Goal: Task Accomplishment & Management: Use online tool/utility

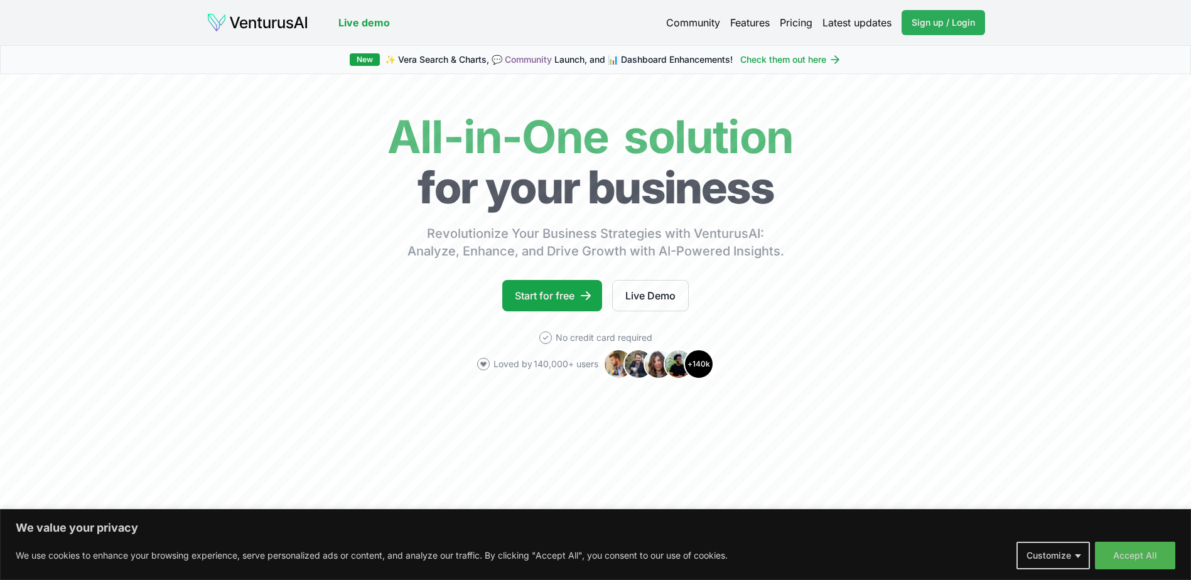
click at [935, 28] on span "Sign up / Login" at bounding box center [942, 22] width 63 height 13
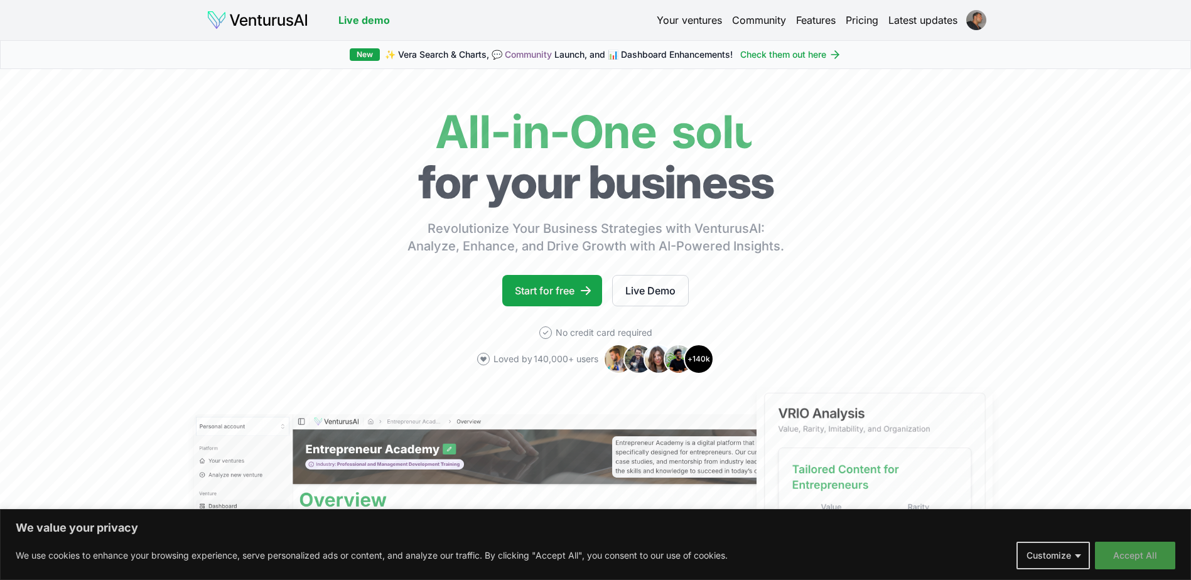
click at [1132, 552] on button "Accept All" at bounding box center [1135, 556] width 80 height 28
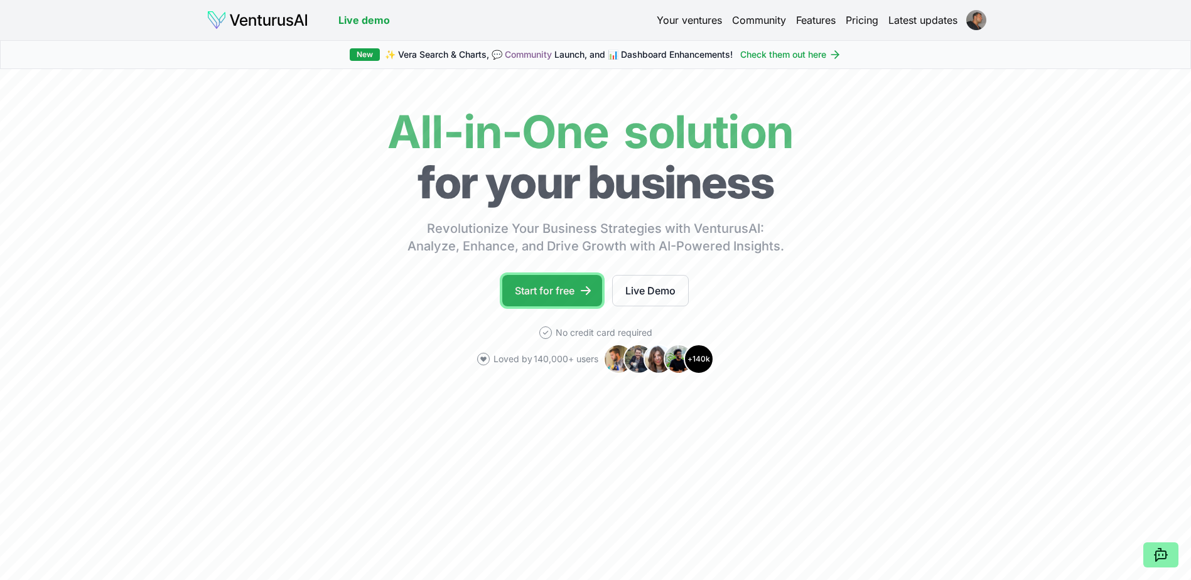
click at [572, 282] on link "Start for free" at bounding box center [552, 290] width 100 height 31
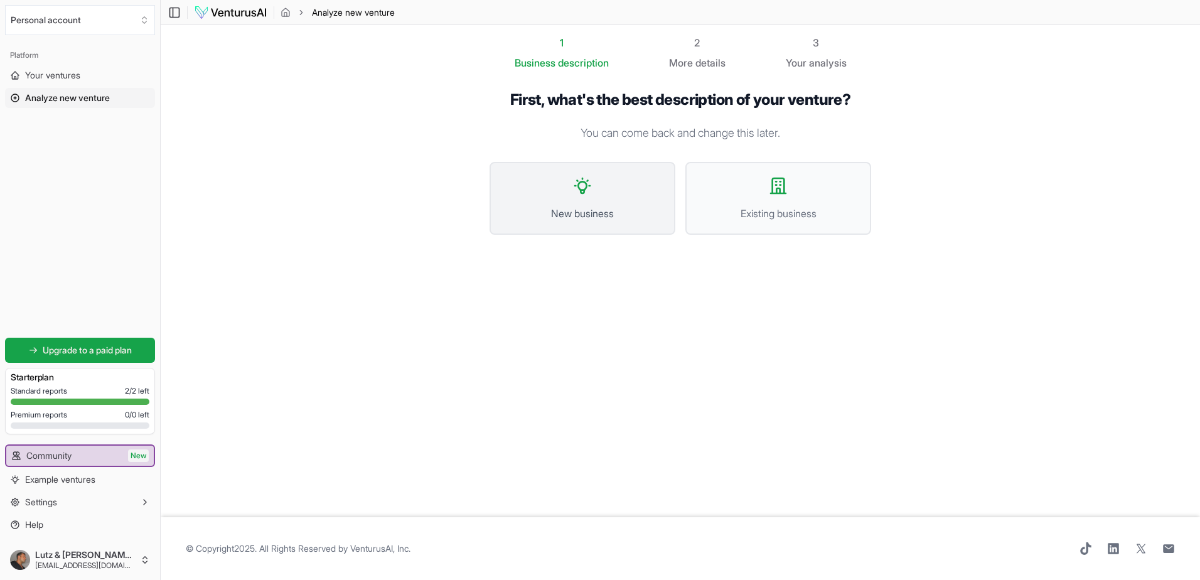
click at [574, 198] on button "New business" at bounding box center [583, 198] width 186 height 73
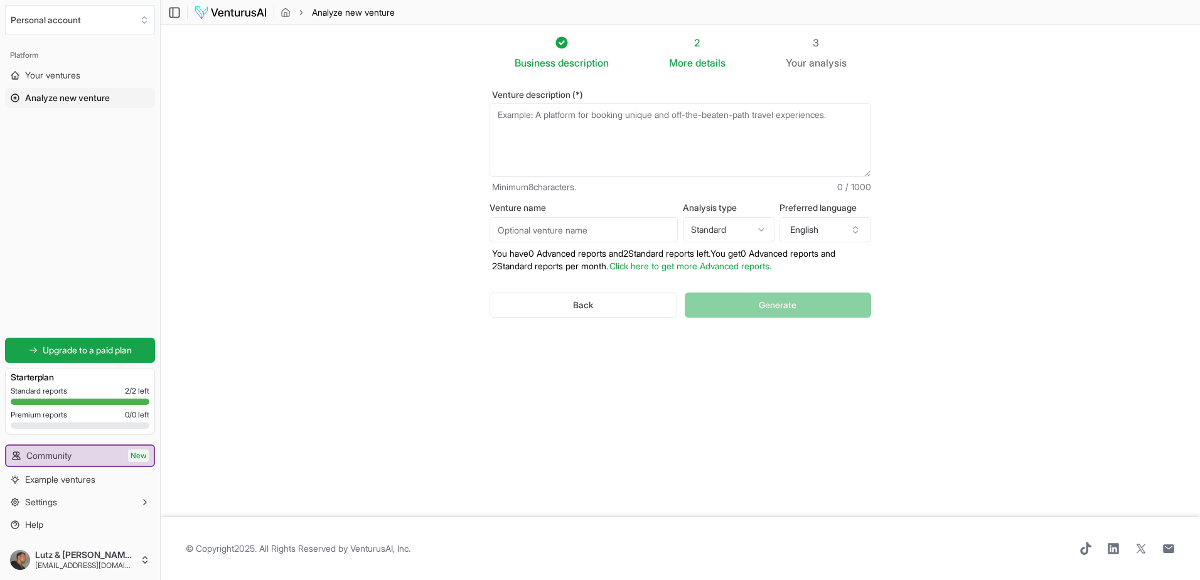
click at [541, 126] on textarea "Venture description (*)" at bounding box center [681, 140] width 382 height 74
paste textarea "Care Flow ist der digitale Helfer für Pflegekräfte. Es kann Gespräche aufnehmen…"
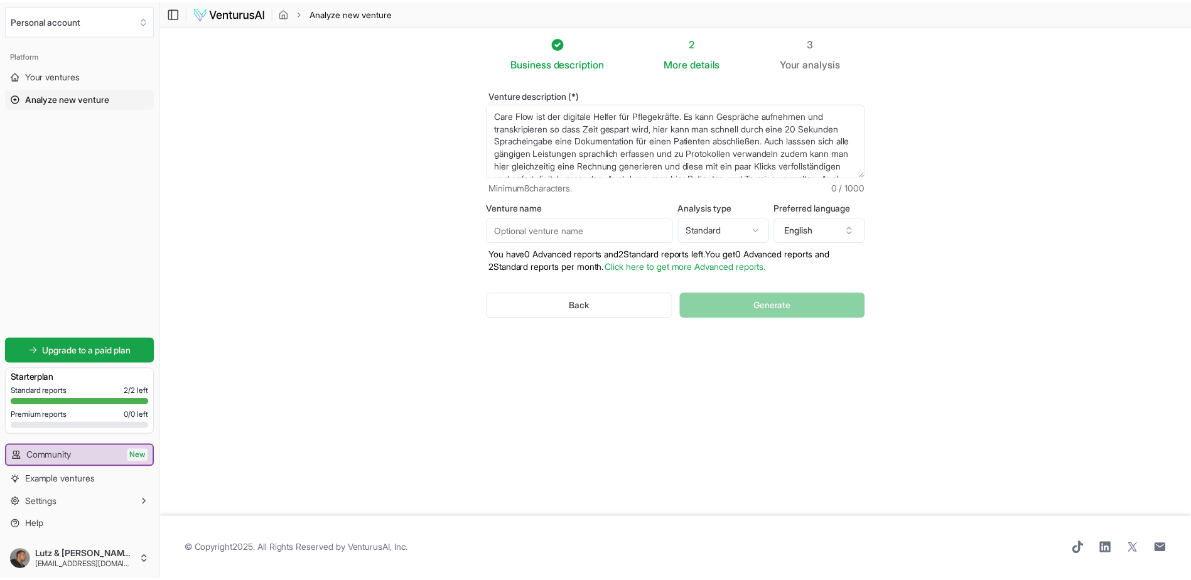
scroll to position [31, 0]
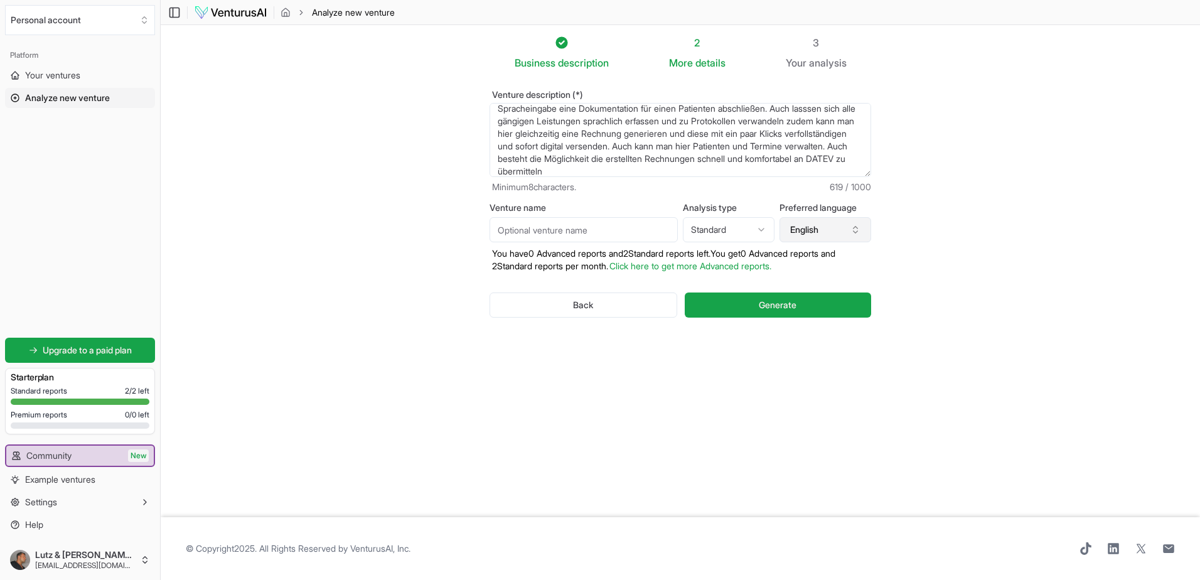
type textarea "Care Flow ist der digitale Helfer für Pflegekräfte. Es kann Gespräche aufnehmen…"
click at [805, 230] on button "English" at bounding box center [826, 229] width 92 height 25
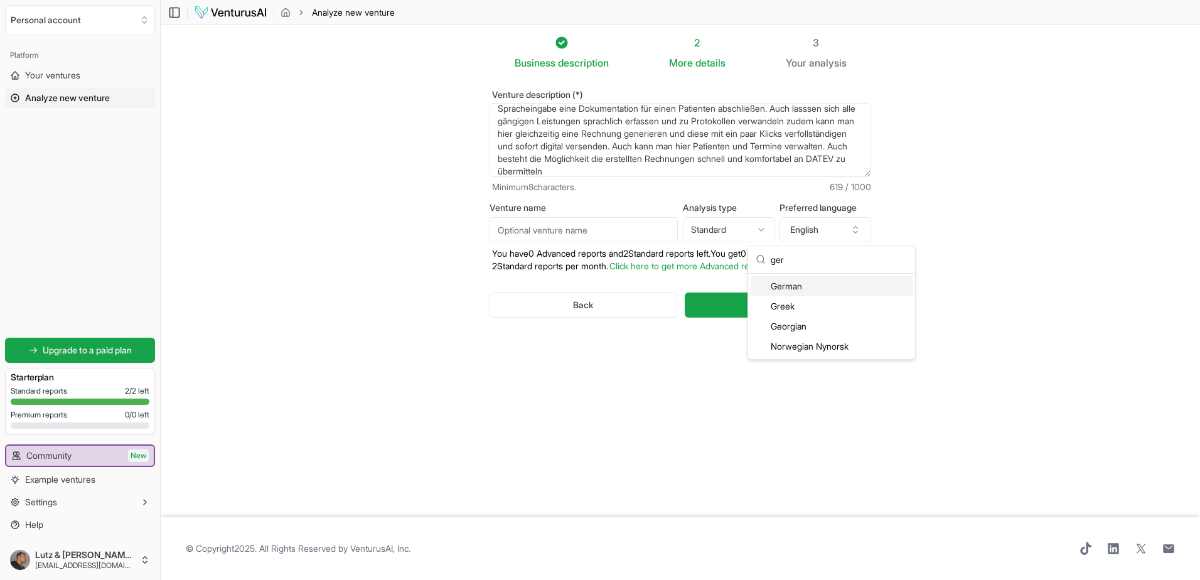
type input "ger"
click at [798, 286] on div "German" at bounding box center [832, 286] width 162 height 20
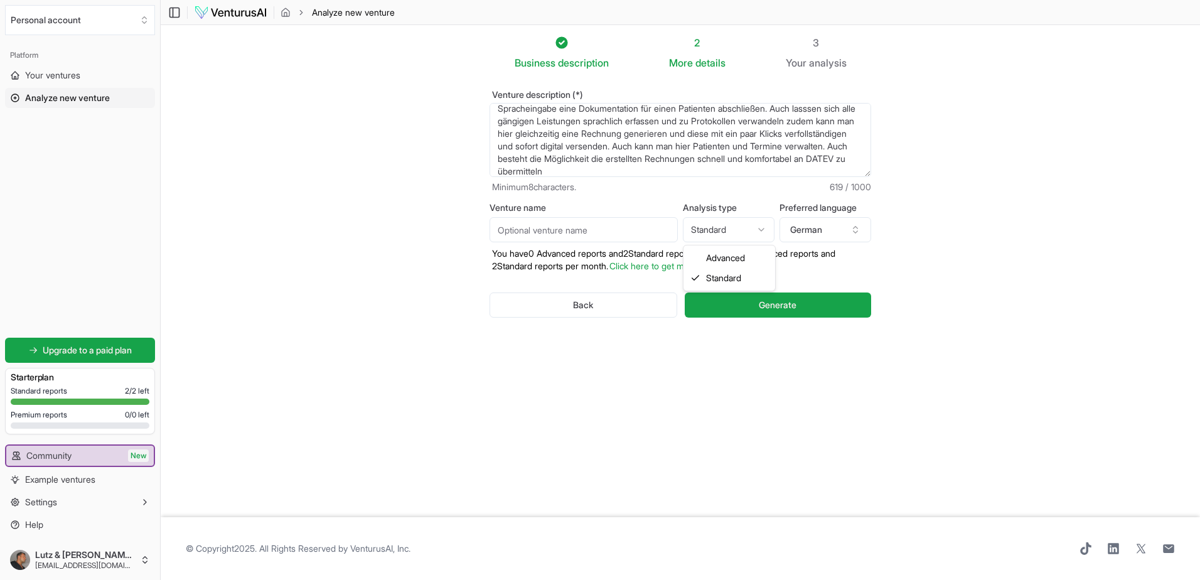
click at [766, 228] on html "We value your privacy We use cookies to enhance your browsing experience, serve…" at bounding box center [600, 290] width 1200 height 580
click at [505, 234] on input "Venture name" at bounding box center [584, 229] width 188 height 25
type input "LuLo Care"
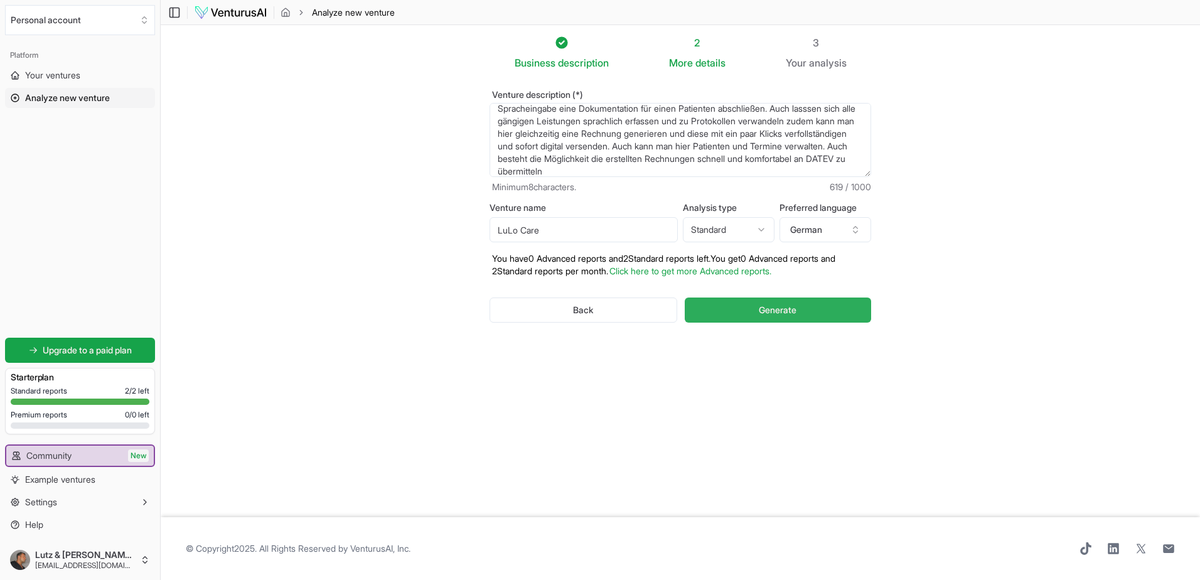
click at [738, 307] on button "Generate" at bounding box center [778, 310] width 186 height 25
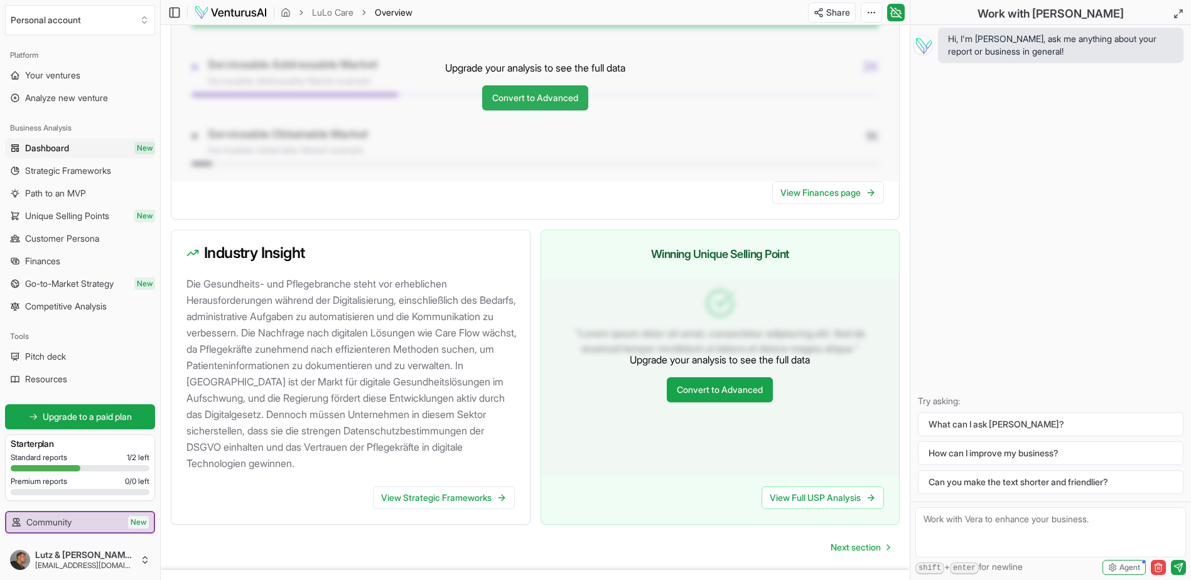
scroll to position [1121, 0]
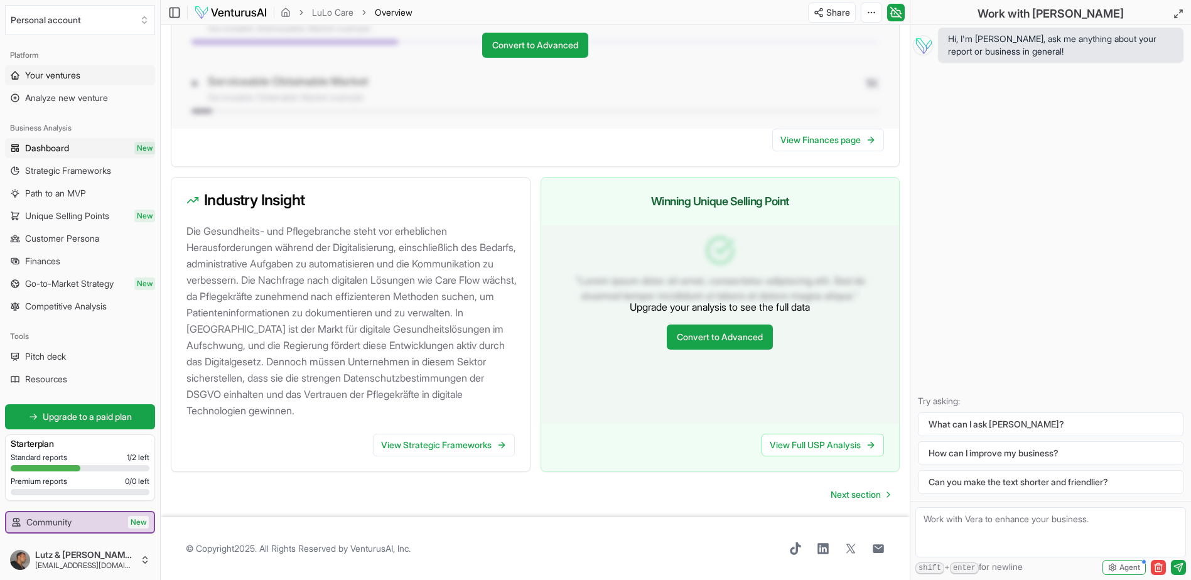
click at [46, 76] on span "Your ventures" at bounding box center [52, 75] width 55 height 13
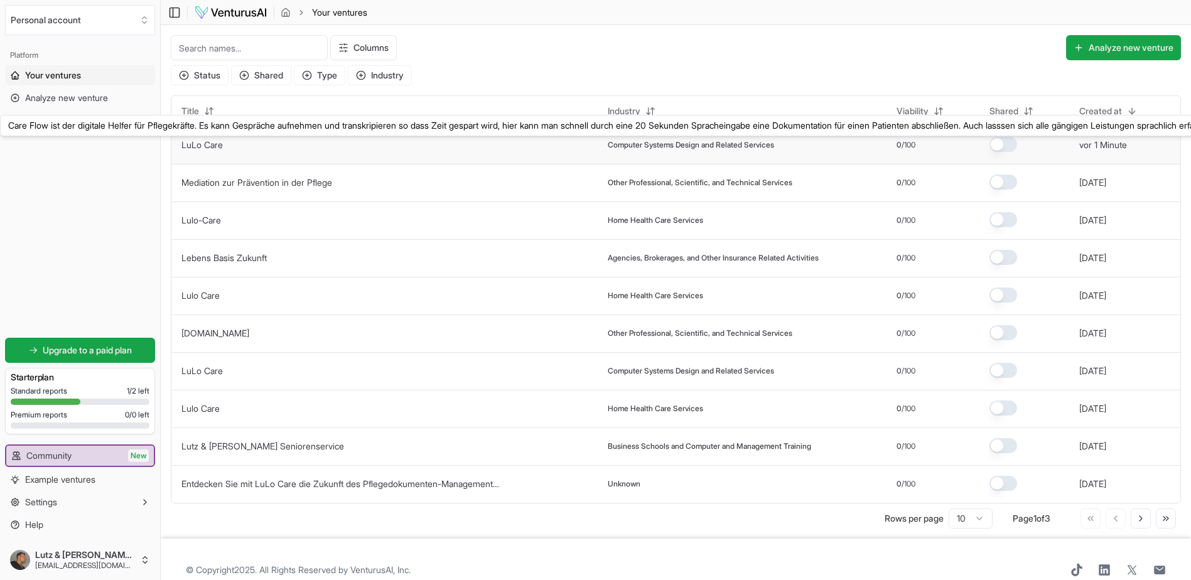
click at [215, 139] on link "LuLo Care" at bounding box center [201, 144] width 41 height 11
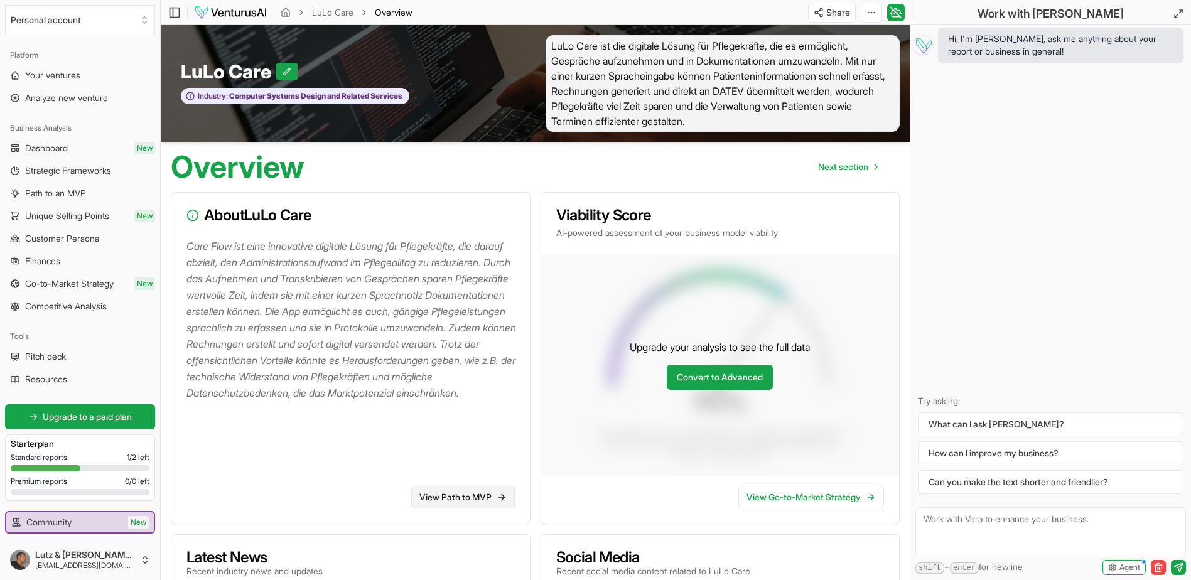
click at [454, 495] on link "View Path to MVP" at bounding box center [463, 497] width 104 height 23
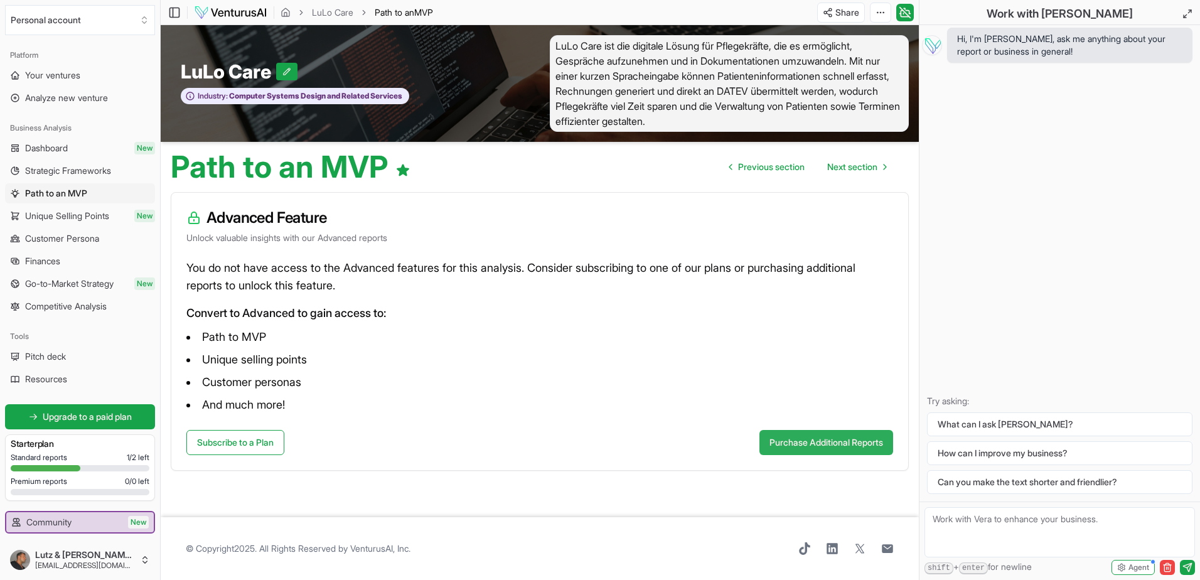
click at [812, 439] on button "Purchase Additional Reports" at bounding box center [827, 442] width 134 height 25
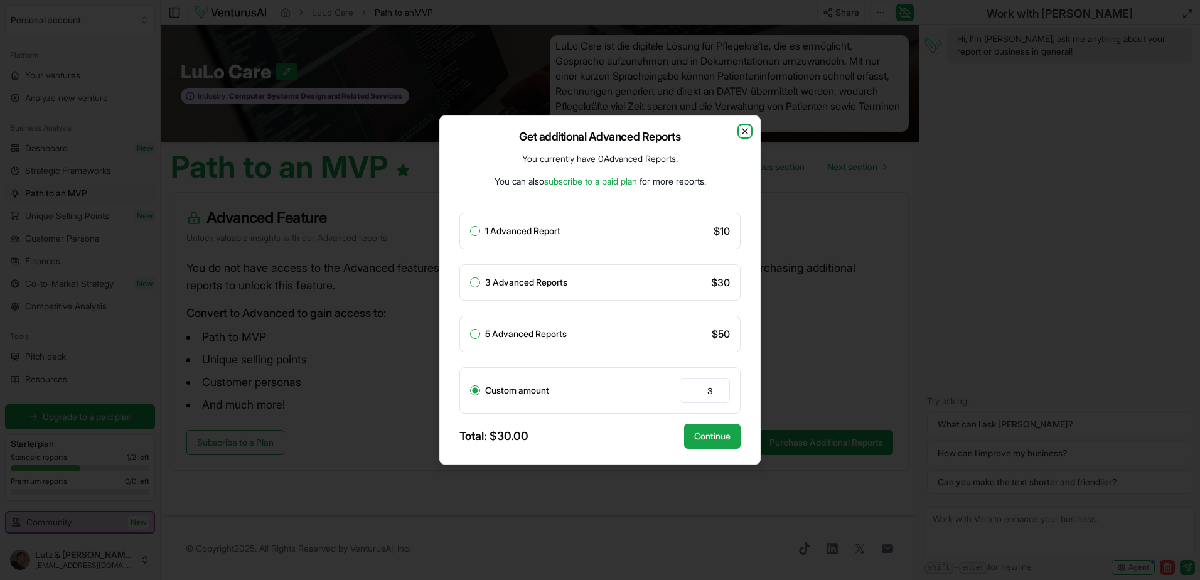
click at [748, 128] on icon "button" at bounding box center [745, 131] width 10 height 10
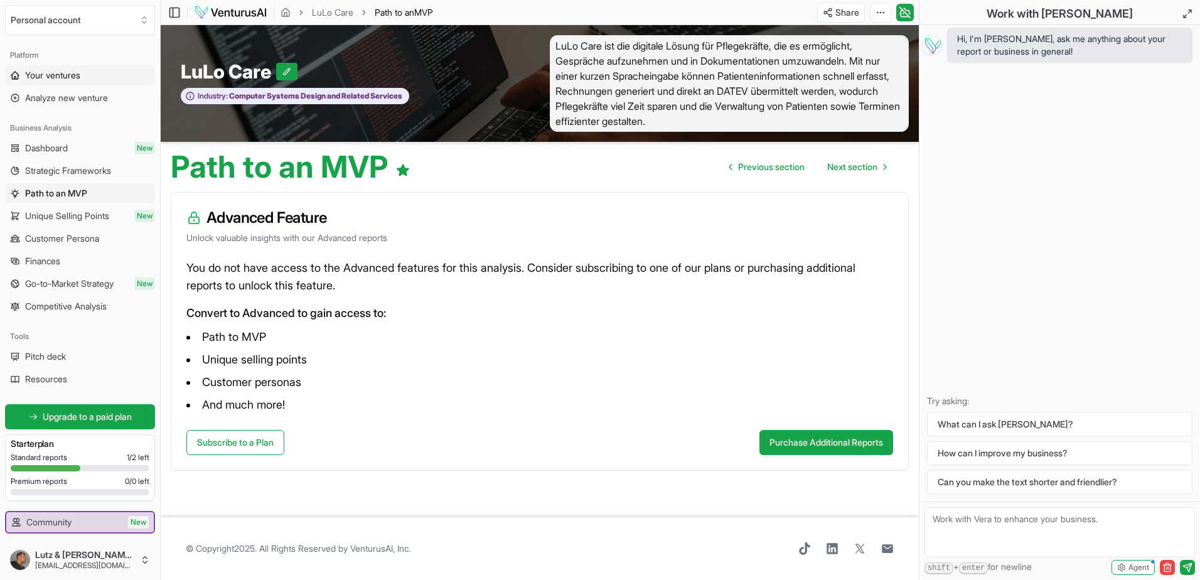
click at [38, 73] on span "Your ventures" at bounding box center [52, 75] width 55 height 13
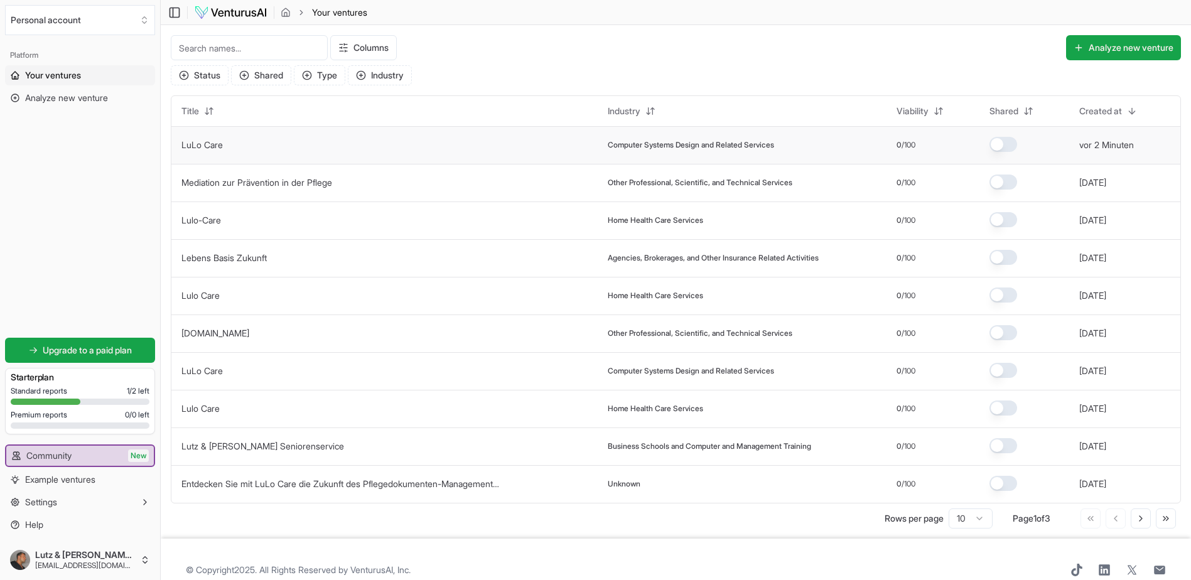
click at [204, 144] on link "LuLo Care" at bounding box center [201, 144] width 41 height 11
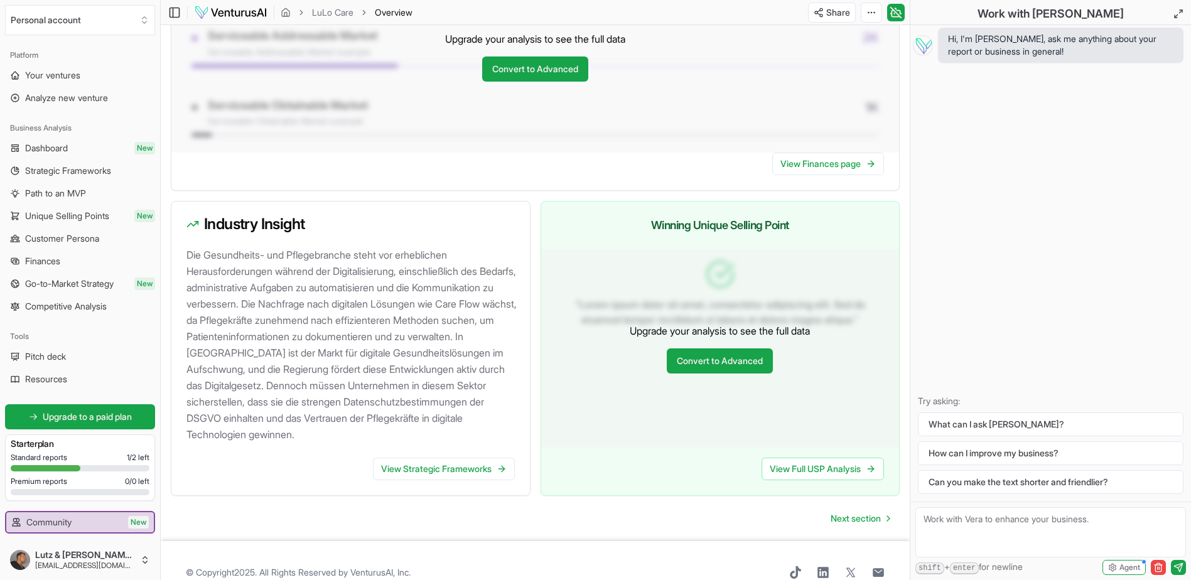
scroll to position [1121, 0]
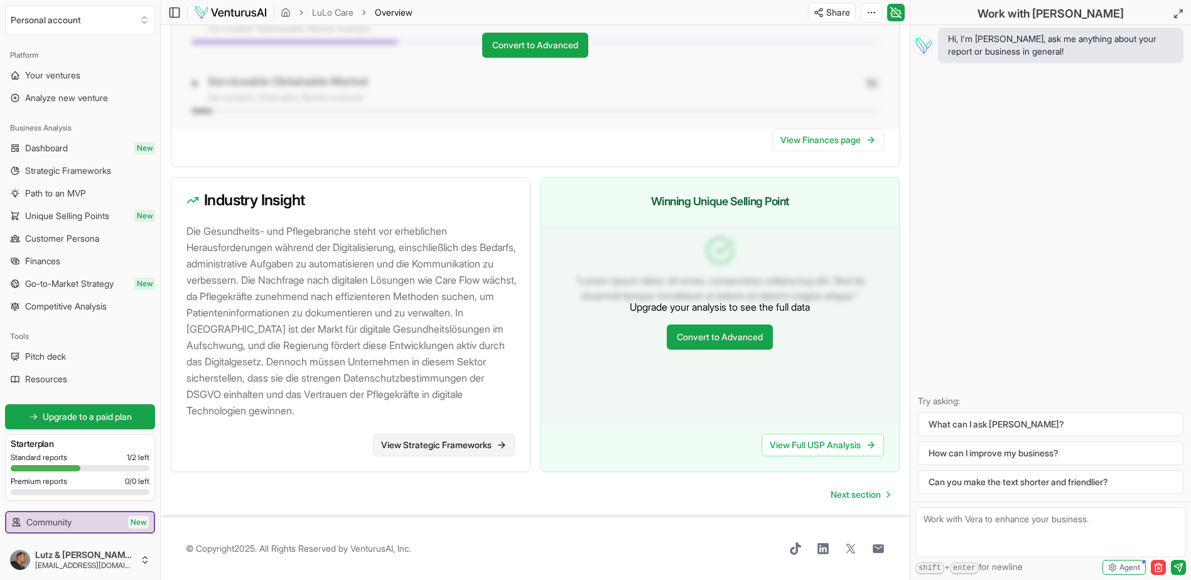
click at [414, 447] on link "View Strategic Frameworks" at bounding box center [444, 445] width 142 height 23
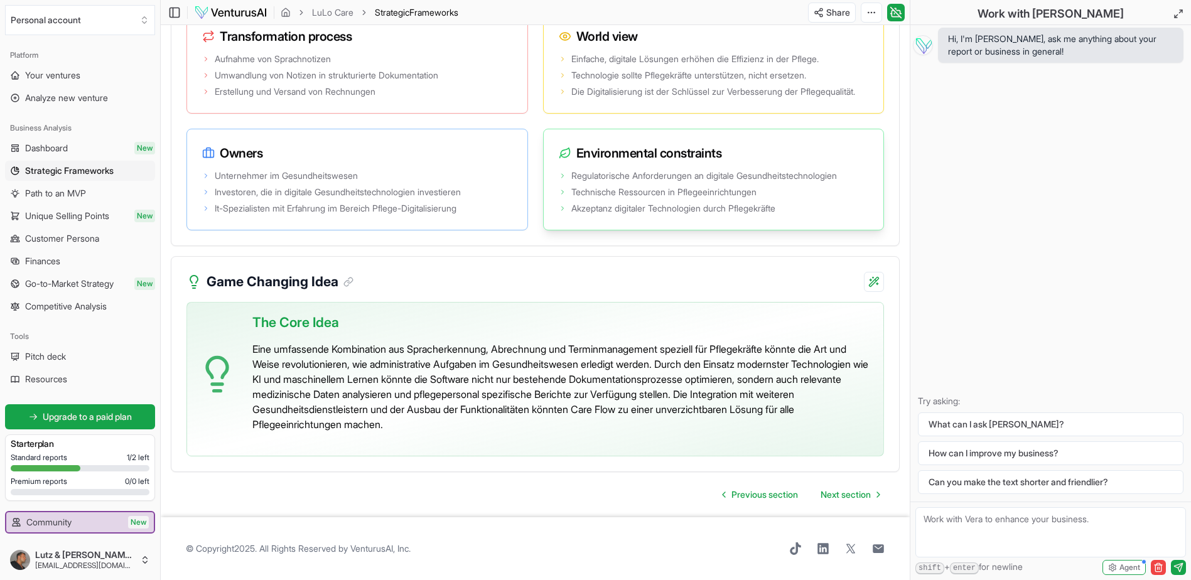
scroll to position [2542, 0]
click at [841, 491] on span "Next section" at bounding box center [845, 494] width 50 height 13
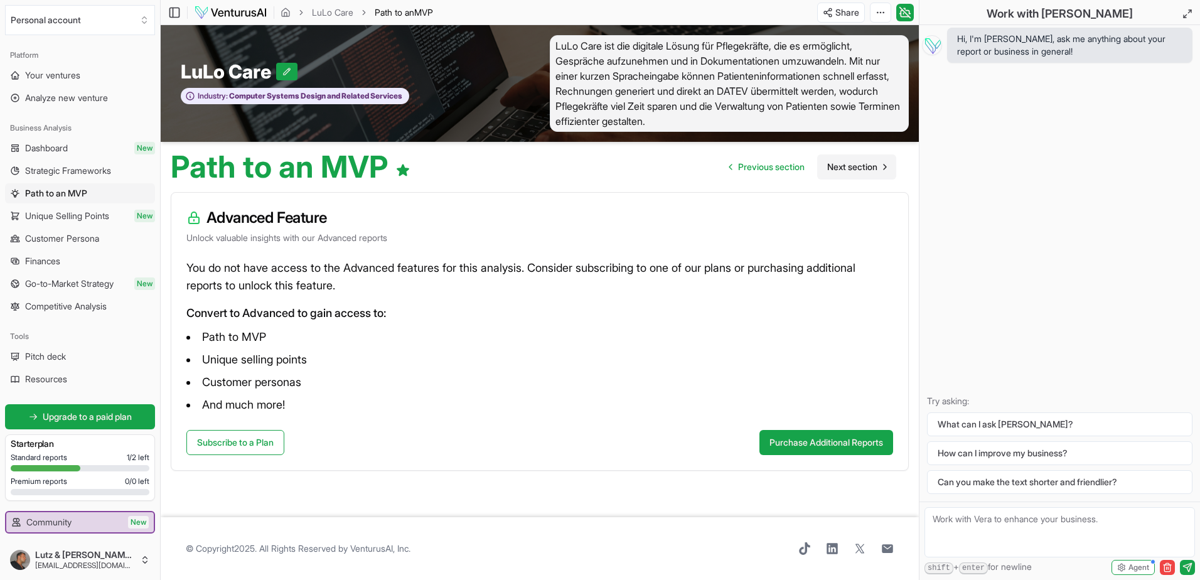
click at [837, 169] on span "Next section" at bounding box center [852, 167] width 50 height 13
click at [864, 169] on span "Next section" at bounding box center [852, 167] width 50 height 13
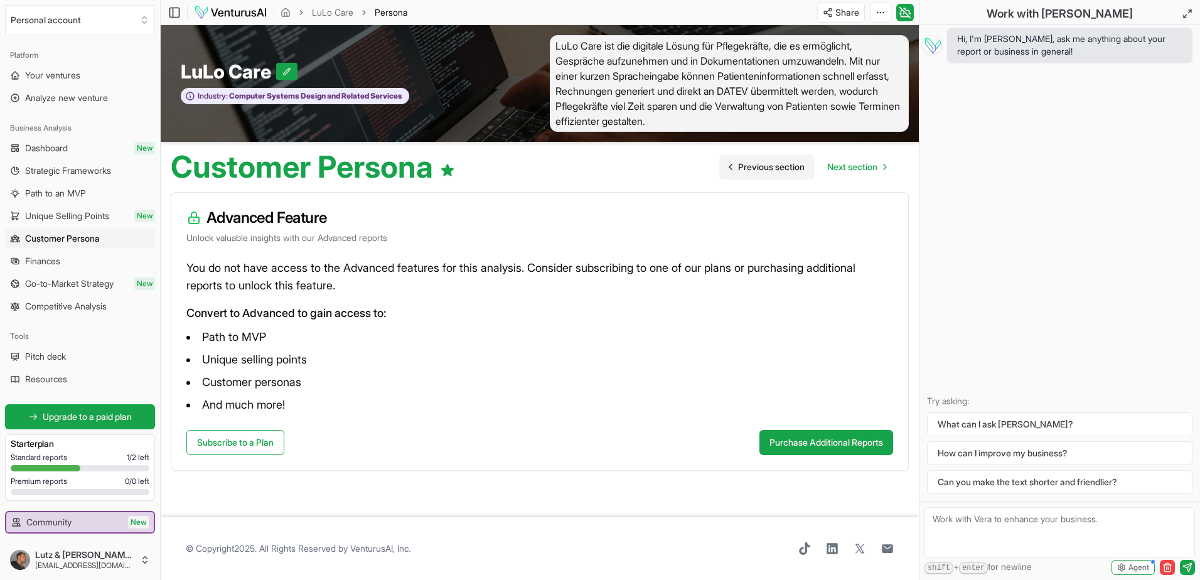
click at [770, 166] on span "Previous section" at bounding box center [771, 167] width 67 height 13
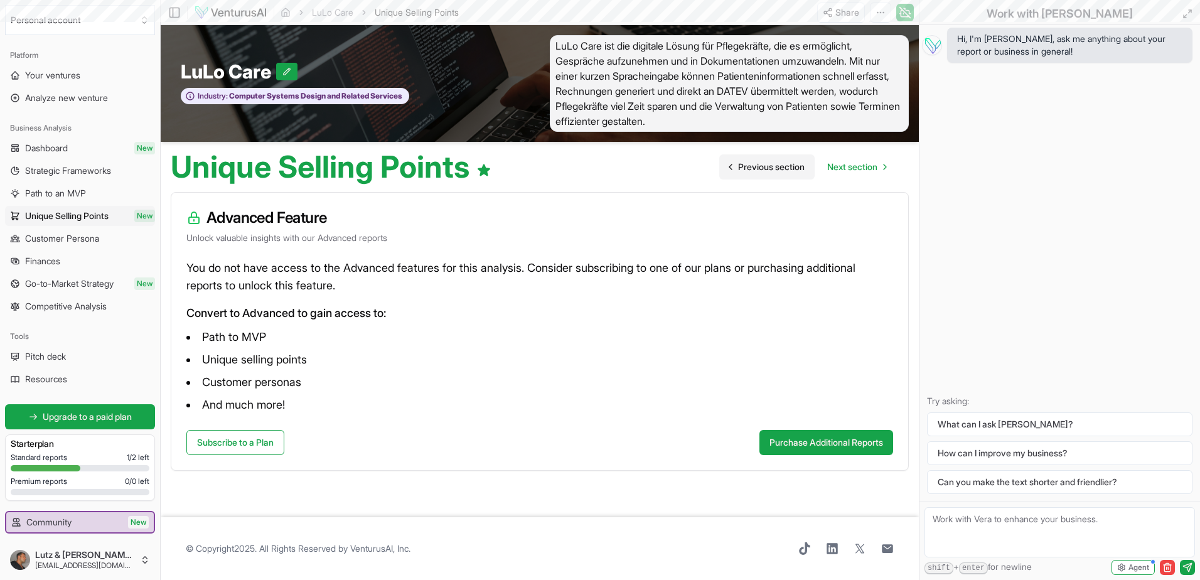
click at [770, 166] on span "Previous section" at bounding box center [771, 167] width 67 height 13
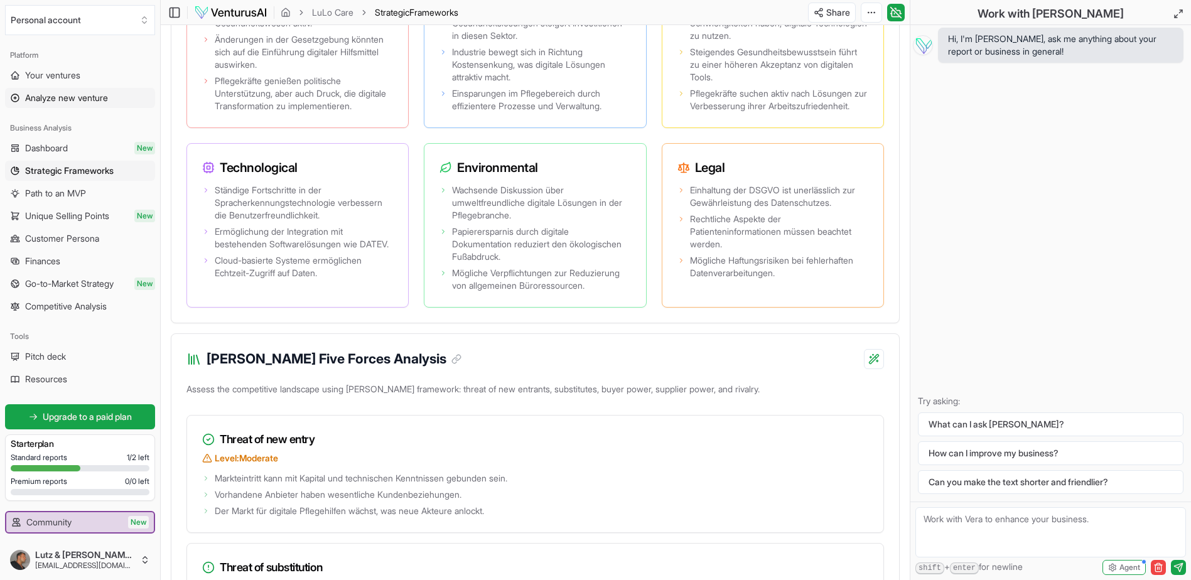
scroll to position [390, 0]
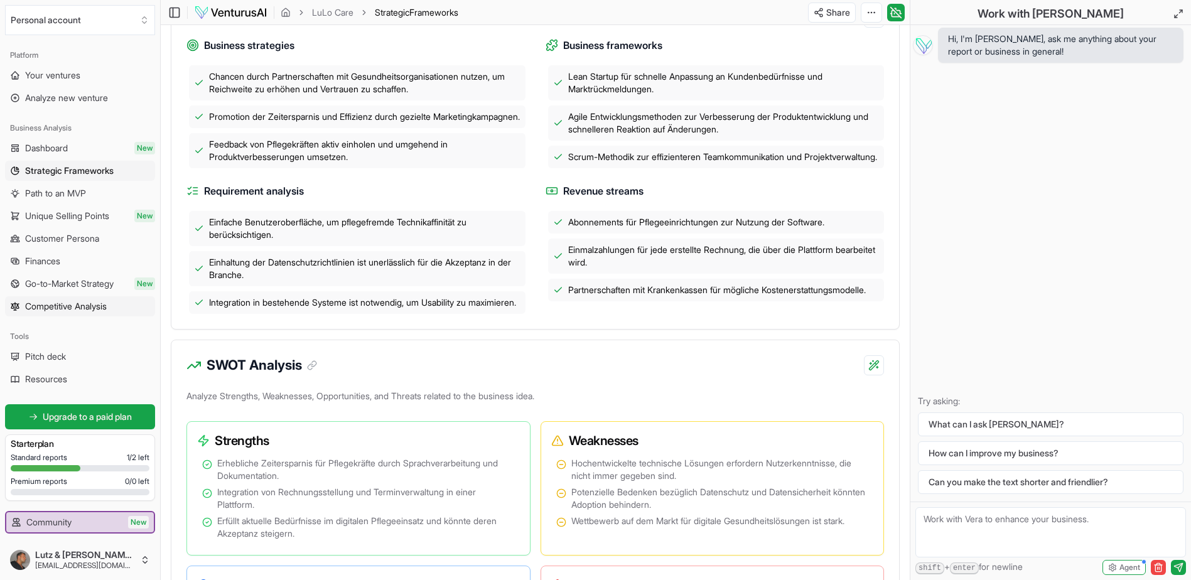
click at [53, 307] on span "Competitive Analysis" at bounding box center [66, 306] width 82 height 13
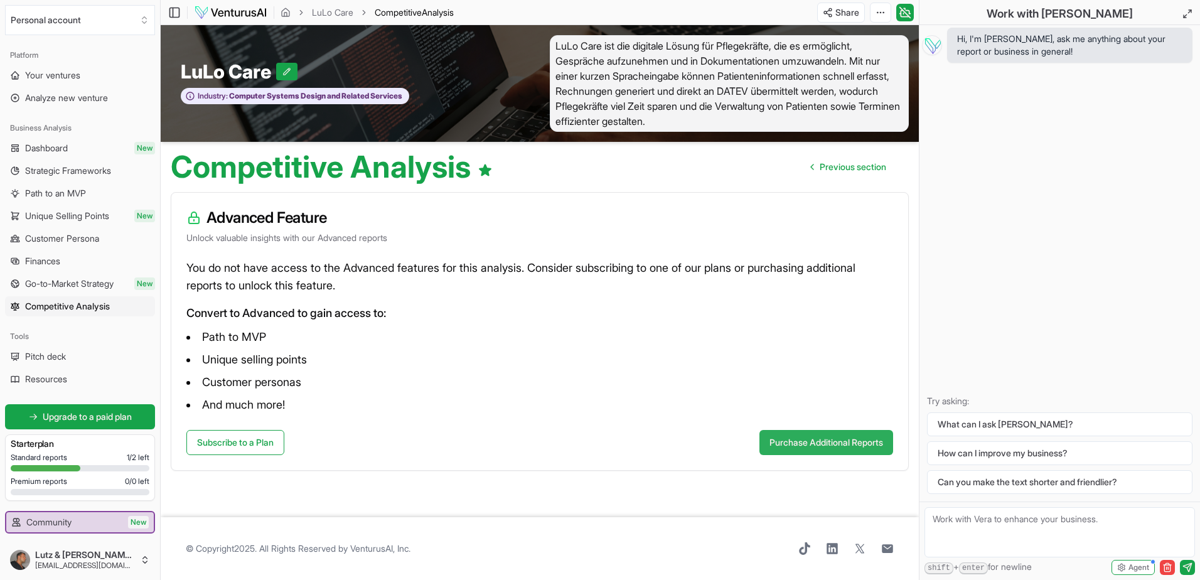
click at [799, 437] on button "Purchase Additional Reports" at bounding box center [827, 442] width 134 height 25
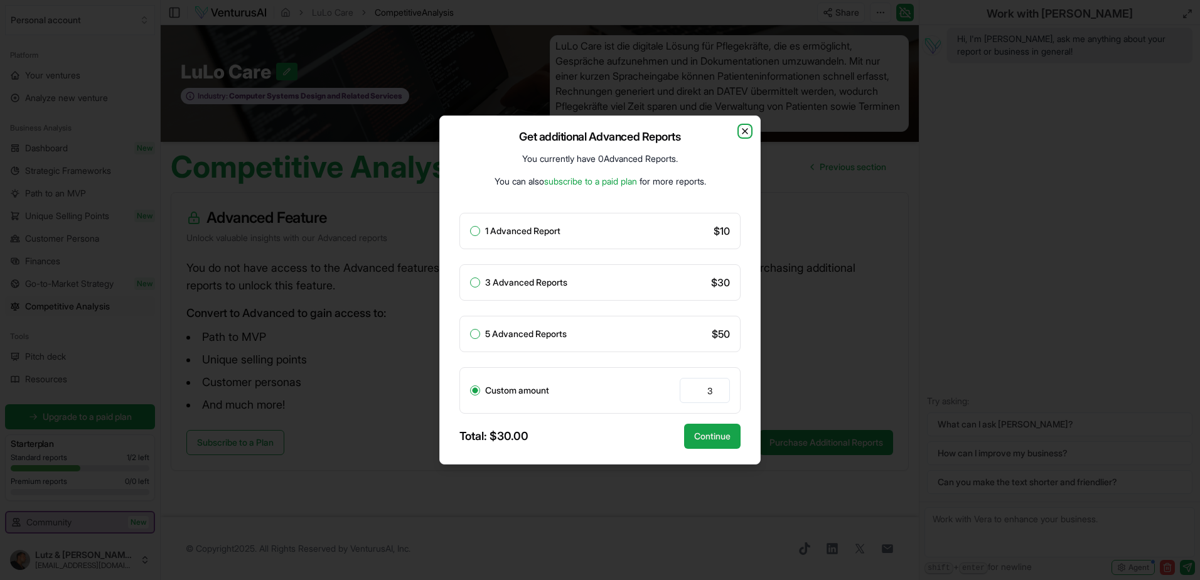
click at [746, 129] on icon "button" at bounding box center [745, 131] width 10 height 10
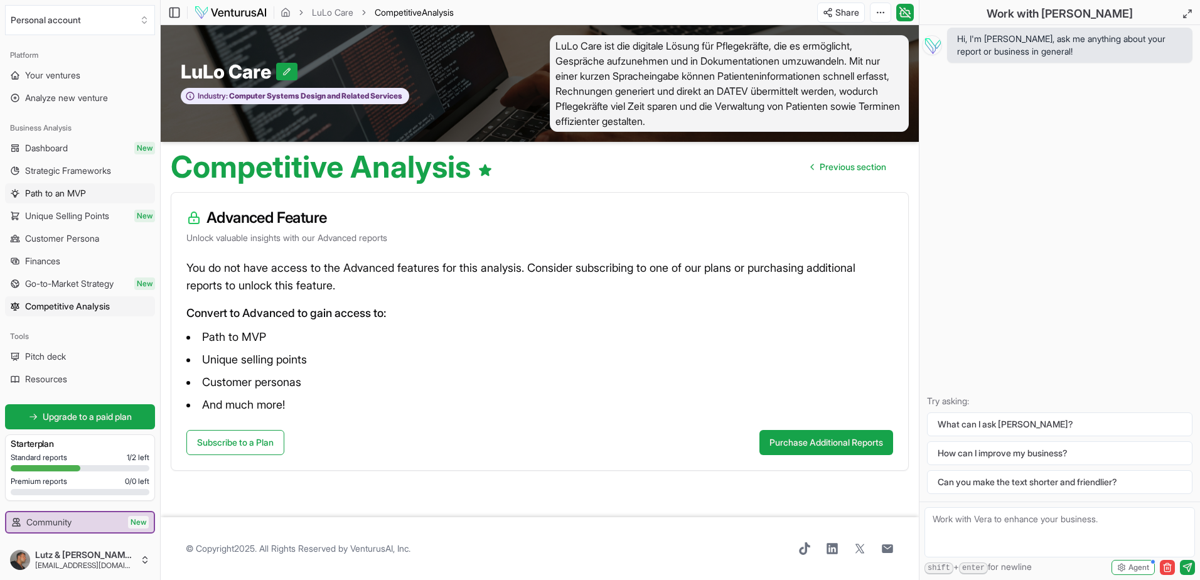
click at [85, 193] on span "Path to an MVP" at bounding box center [55, 193] width 61 height 13
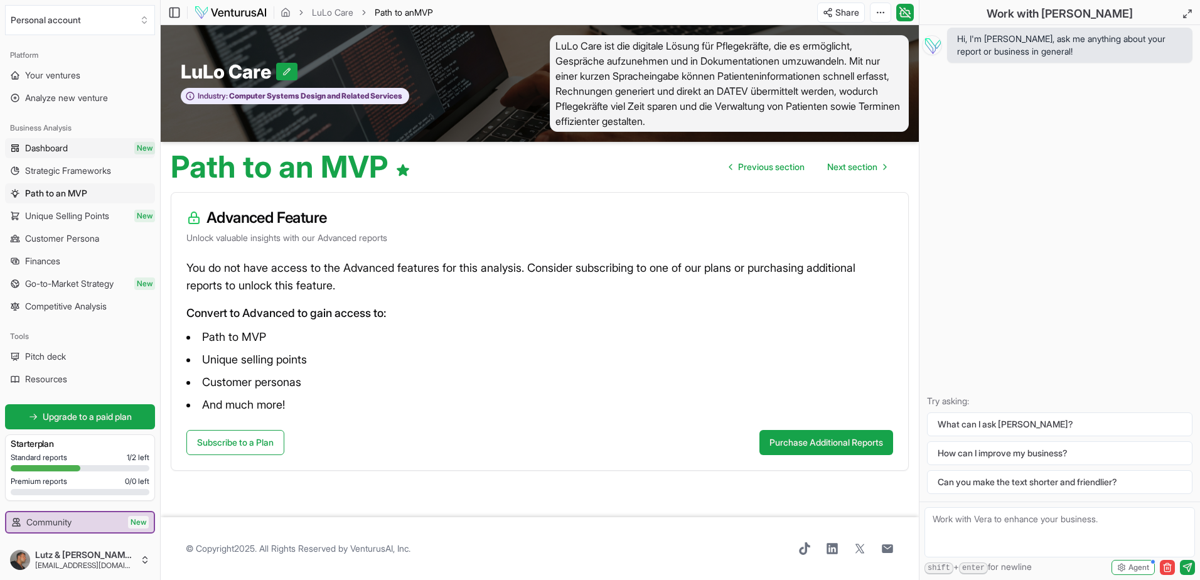
click at [53, 151] on span "Dashboard" at bounding box center [46, 148] width 43 height 13
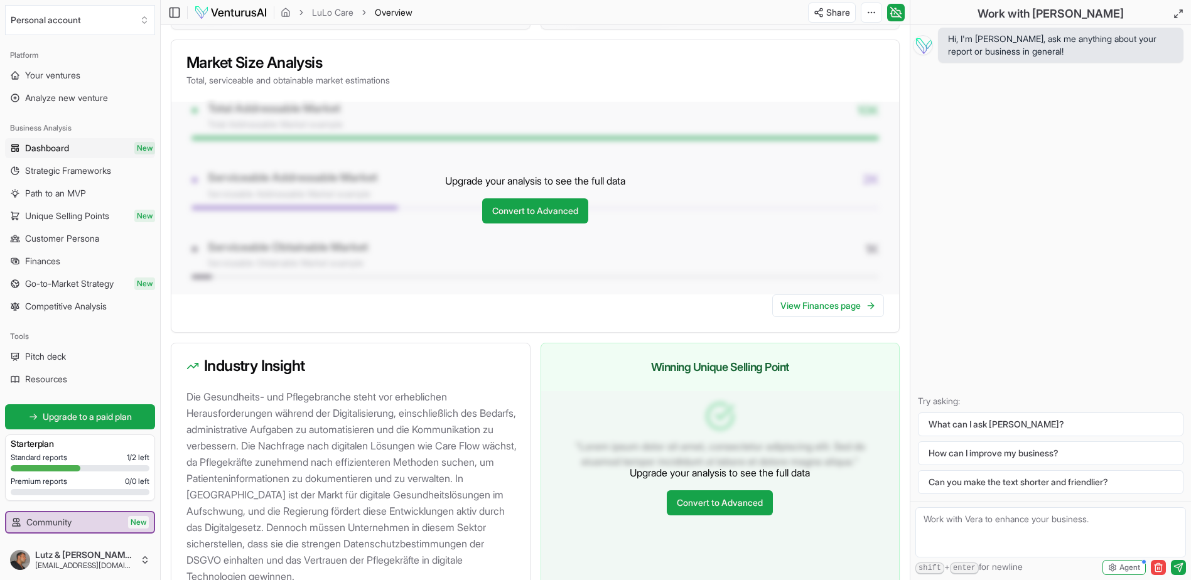
scroll to position [1121, 0]
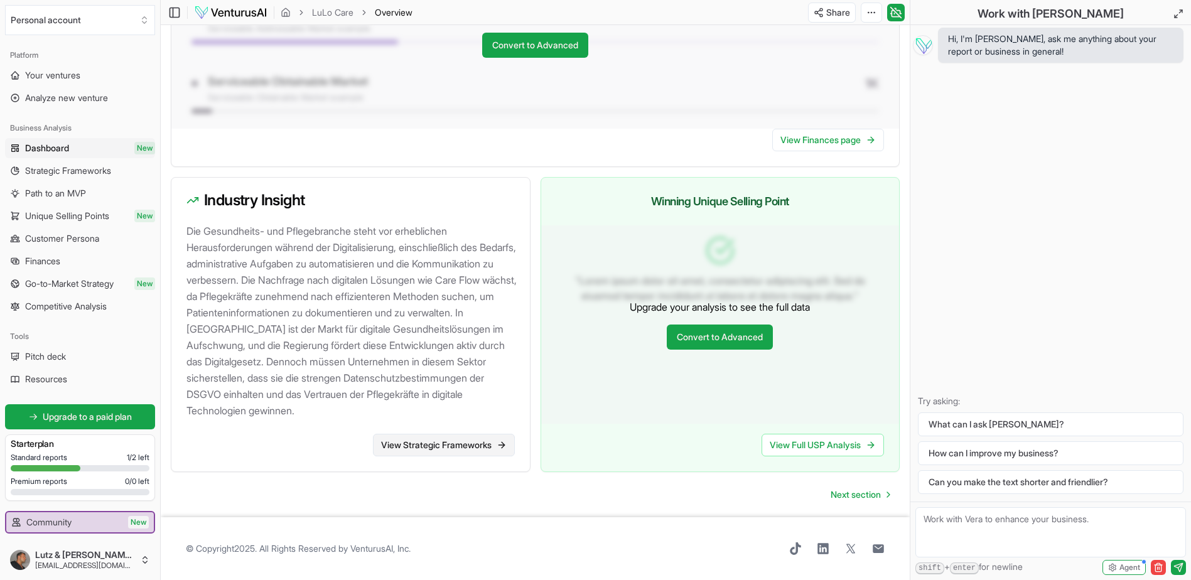
click at [453, 436] on link "View Strategic Frameworks" at bounding box center [444, 445] width 142 height 23
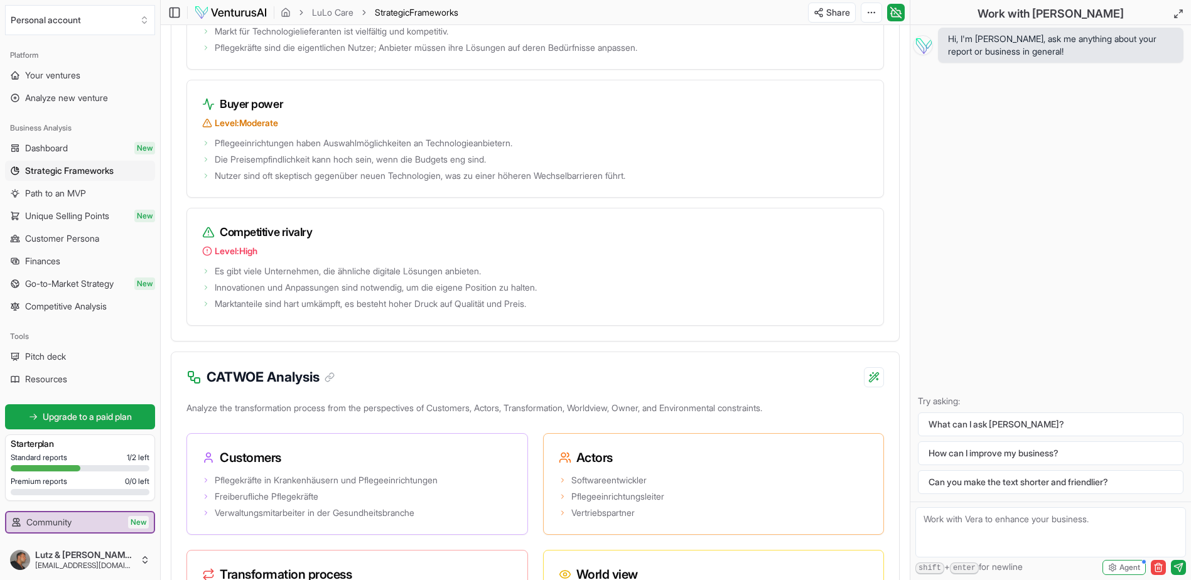
scroll to position [1963, 0]
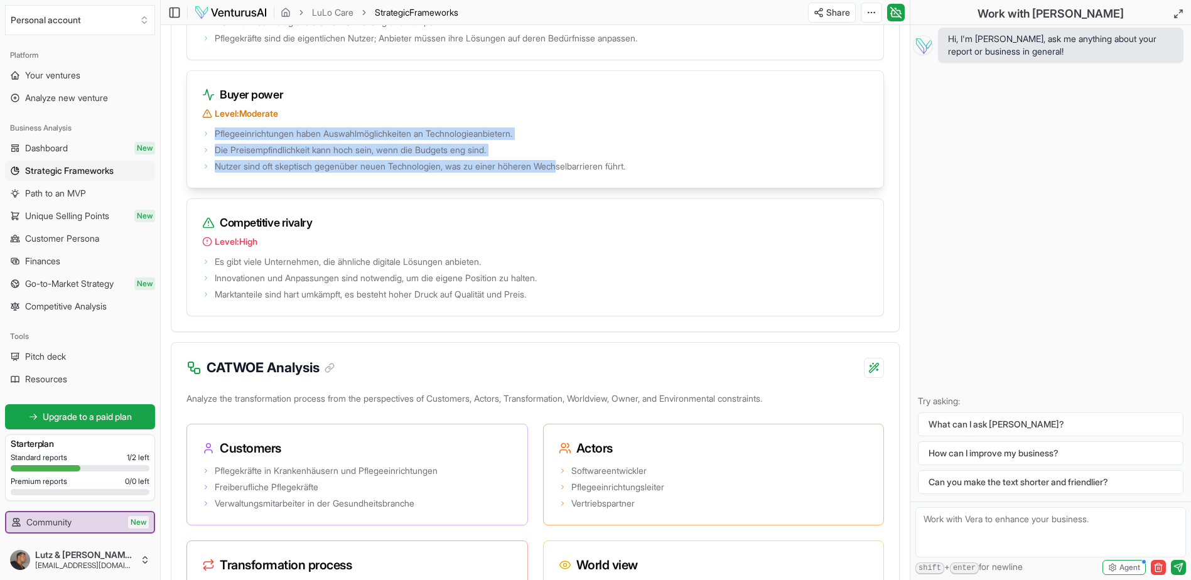
drag, startPoint x: 216, startPoint y: 176, endPoint x: 574, endPoint y: 218, distance: 360.2
click at [574, 188] on div "Pflegeeinrichtungen haben Auswahlmöglichkeiten an Technologieanbietern. Die Pre…" at bounding box center [535, 156] width 696 height 63
drag, startPoint x: 574, startPoint y: 218, endPoint x: 613, endPoint y: 218, distance: 38.9
click at [606, 188] on div "Pflegeeinrichtungen haben Auswahlmöglichkeiten an Technologieanbietern. Die Pre…" at bounding box center [535, 156] width 696 height 63
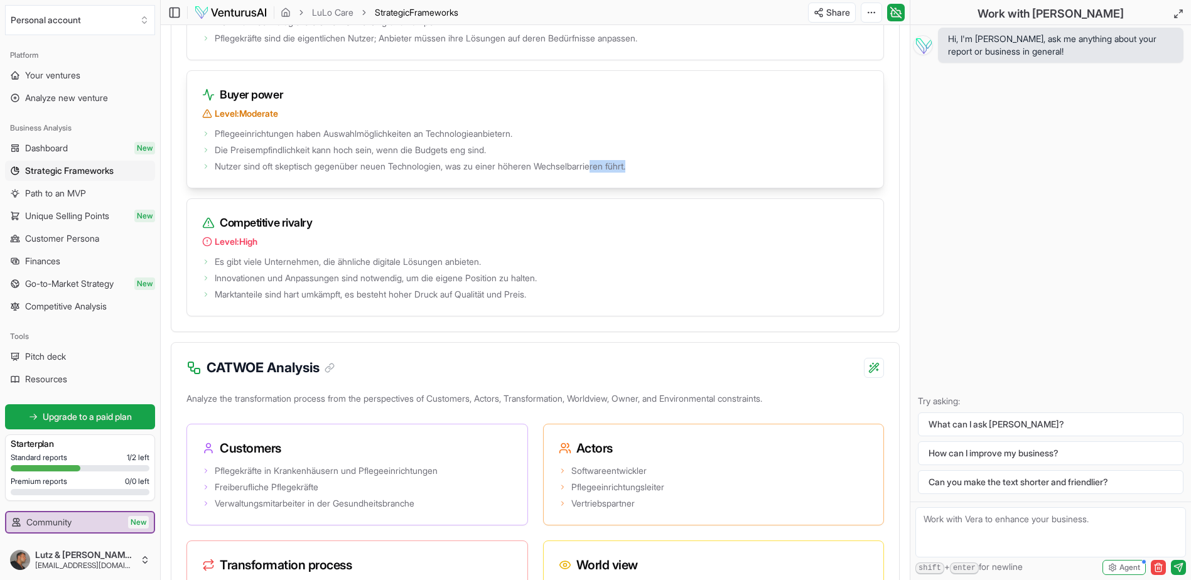
drag, startPoint x: 613, startPoint y: 218, endPoint x: 652, endPoint y: 218, distance: 38.9
click at [652, 188] on div "Pflegeeinrichtungen haben Auswahlmöglichkeiten an Technologieanbietern. Die Pre…" at bounding box center [535, 156] width 696 height 63
click at [486, 173] on span "Nutzer sind oft skeptisch gegenüber neuen Technologien, was zu einer höheren We…" at bounding box center [420, 166] width 411 height 13
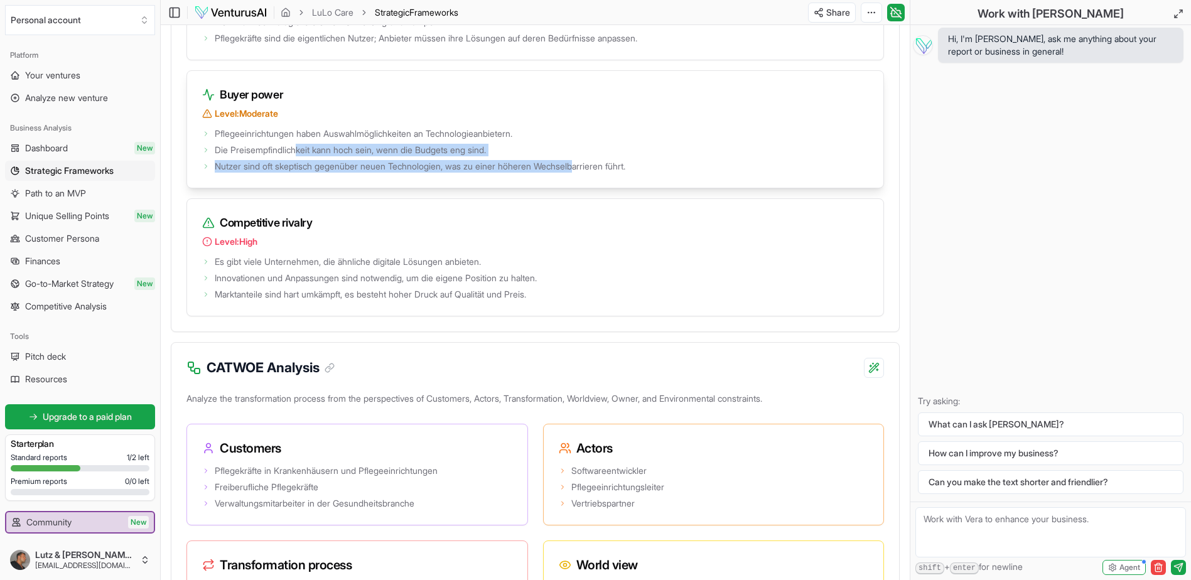
drag, startPoint x: 300, startPoint y: 192, endPoint x: 590, endPoint y: 219, distance: 291.2
click at [590, 188] on div "Pflegeeinrichtungen haben Auswahlmöglichkeiten an Technologieanbietern. Die Pre…" at bounding box center [535, 156] width 696 height 63
drag, startPoint x: 590, startPoint y: 219, endPoint x: 520, endPoint y: 198, distance: 73.3
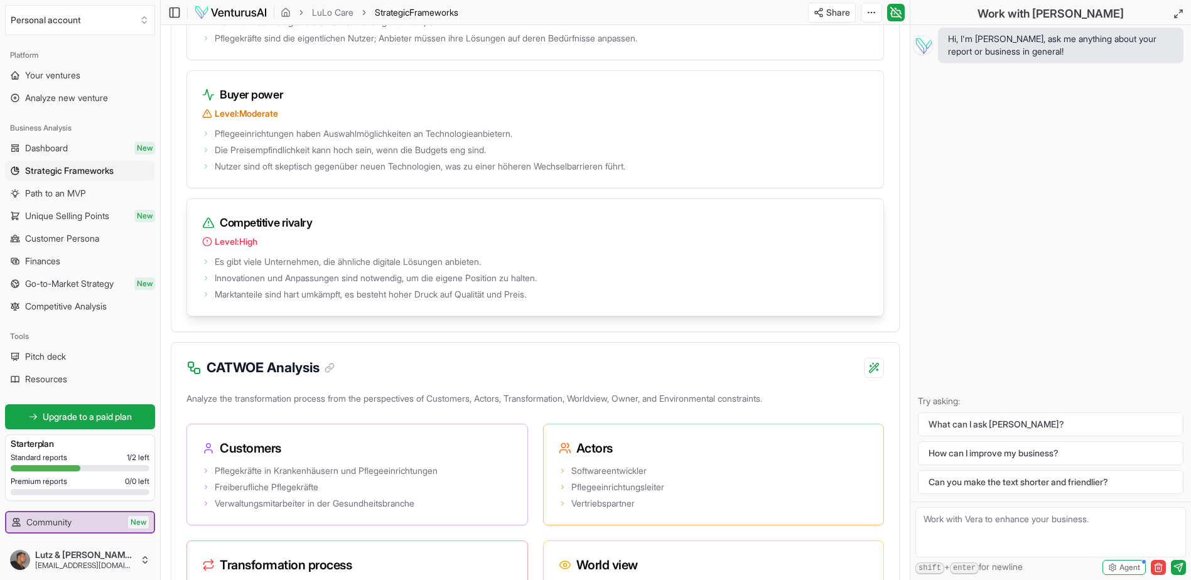
drag, startPoint x: 520, startPoint y: 198, endPoint x: 464, endPoint y: 237, distance: 68.1
click at [464, 237] on div "Competitive rivalry Level: High" at bounding box center [535, 226] width 696 height 54
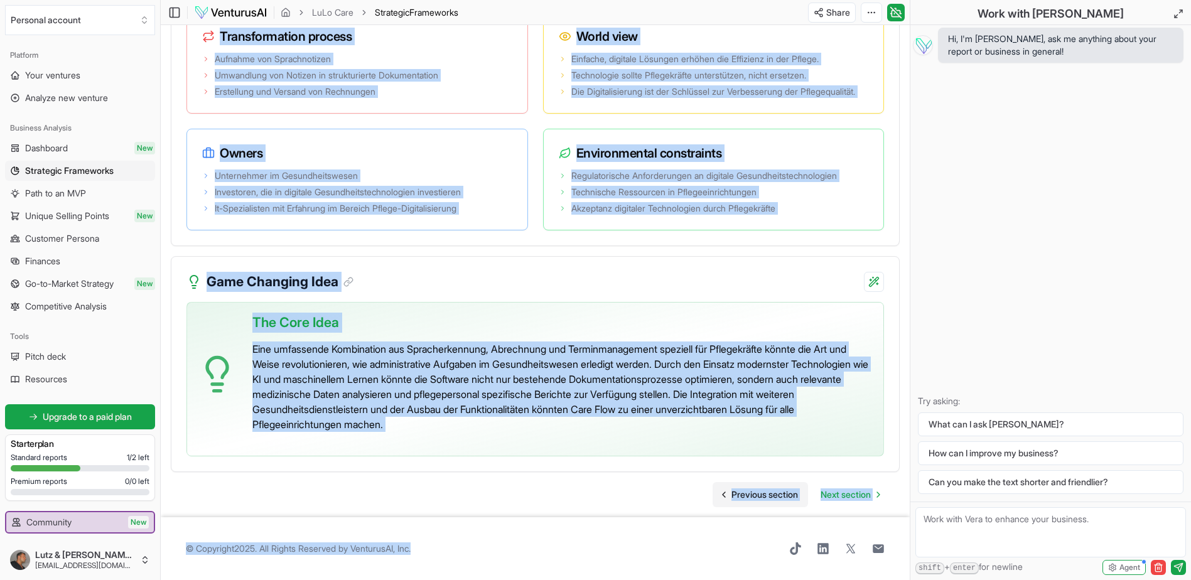
scroll to position [2542, 0]
drag, startPoint x: 185, startPoint y: 31, endPoint x: 586, endPoint y: 421, distance: 559.7
drag, startPoint x: 586, startPoint y: 421, endPoint x: 569, endPoint y: 406, distance: 22.7
copy main "LoRe Ipsu Dolorsit: Ametcons Adipisc Elitse doe Tempori Utlabore EtDo Magn ali …"
